Goal: Task Accomplishment & Management: Manage account settings

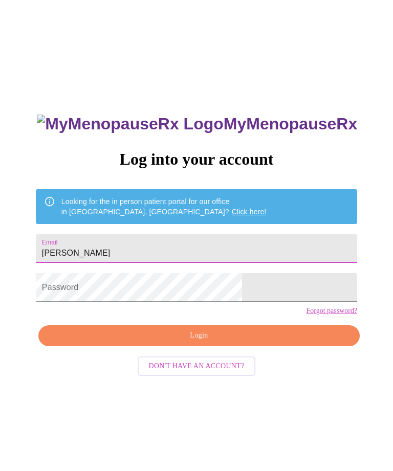
type input "[EMAIL_ADDRESS][DOMAIN_NAME]"
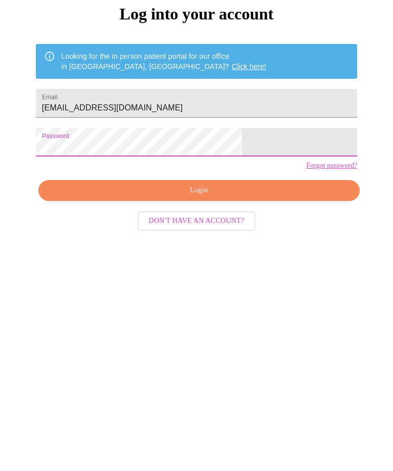
click at [204, 329] on span "Login" at bounding box center [199, 335] width 298 height 13
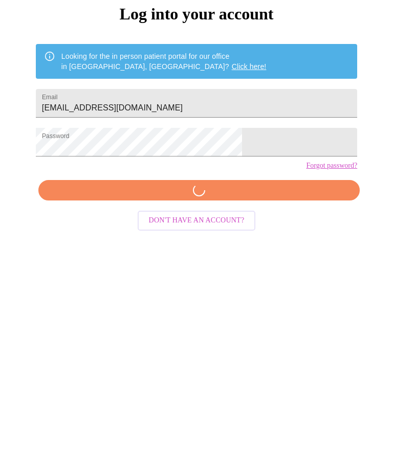
scroll to position [43, 0]
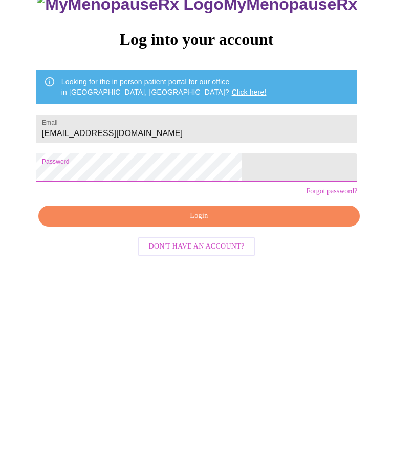
click at [209, 286] on span "Login" at bounding box center [199, 292] width 298 height 13
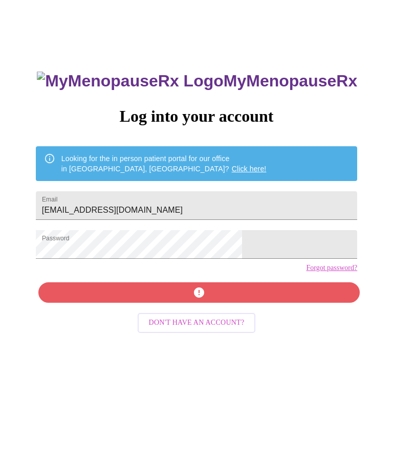
click at [306, 272] on link "Forgot password?" at bounding box center [331, 268] width 51 height 8
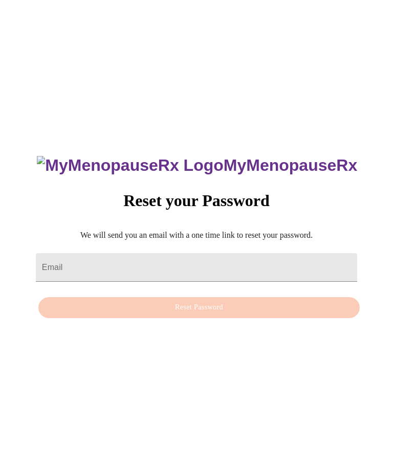
click at [203, 253] on input "Email" at bounding box center [196, 267] width 321 height 29
type input "[EMAIL_ADDRESS][DOMAIN_NAME]"
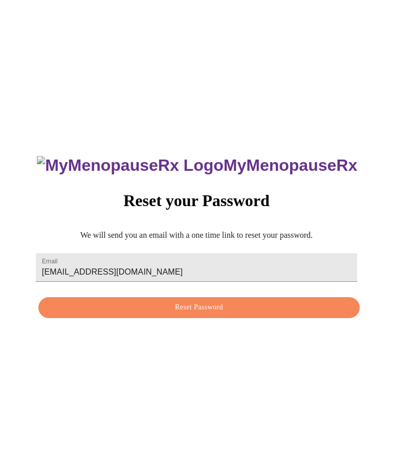
click at [197, 301] on span "Reset Password" at bounding box center [199, 307] width 298 height 13
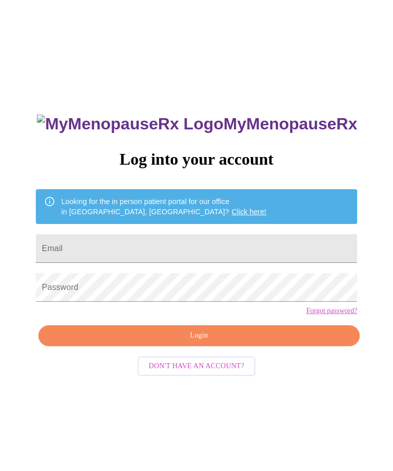
click at [193, 247] on input "Email" at bounding box center [196, 248] width 321 height 29
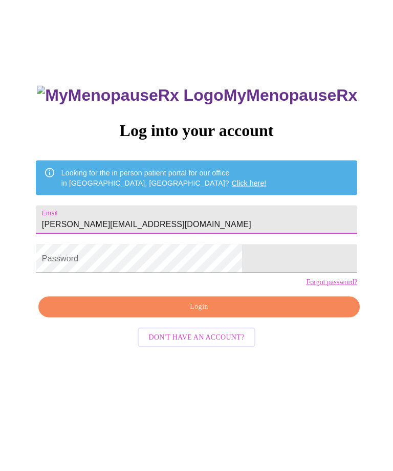
type input "[PERSON_NAME][EMAIL_ADDRESS][DOMAIN_NAME]"
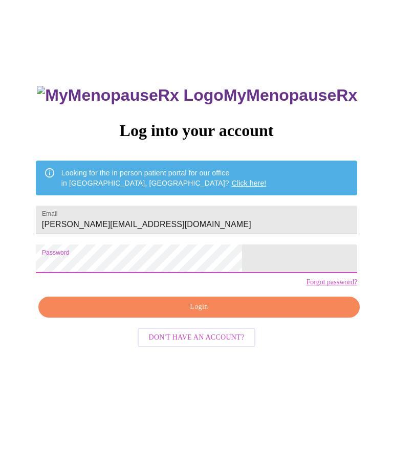
click at [201, 329] on span "Login" at bounding box center [199, 335] width 298 height 13
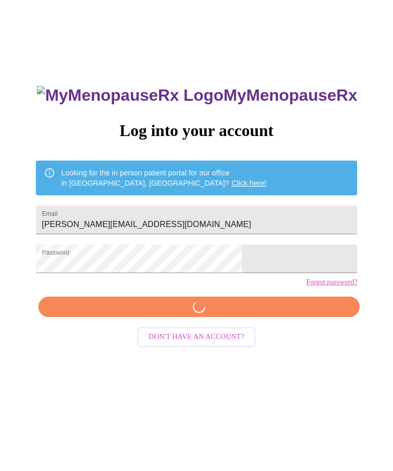
scroll to position [10, 0]
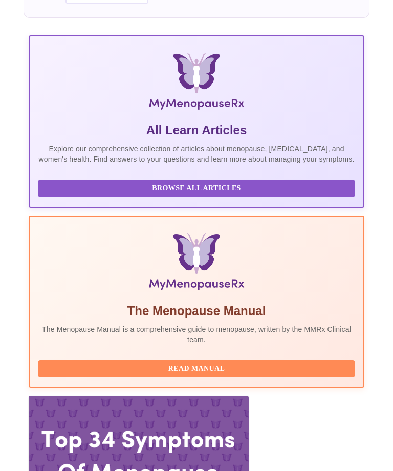
scroll to position [168, 0]
